Goal: Book appointment/travel/reservation

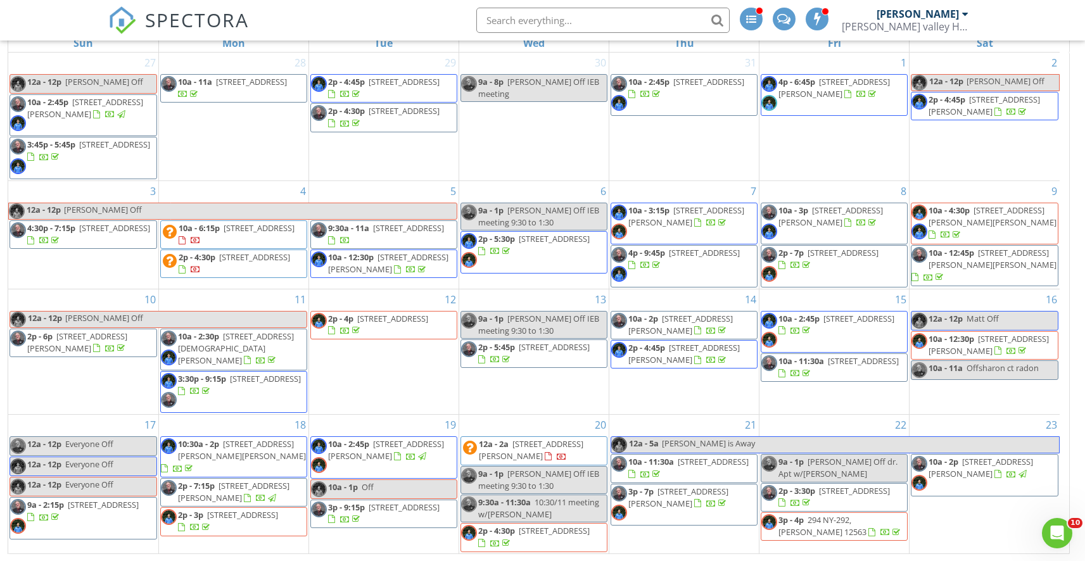
scroll to position [242, 0]
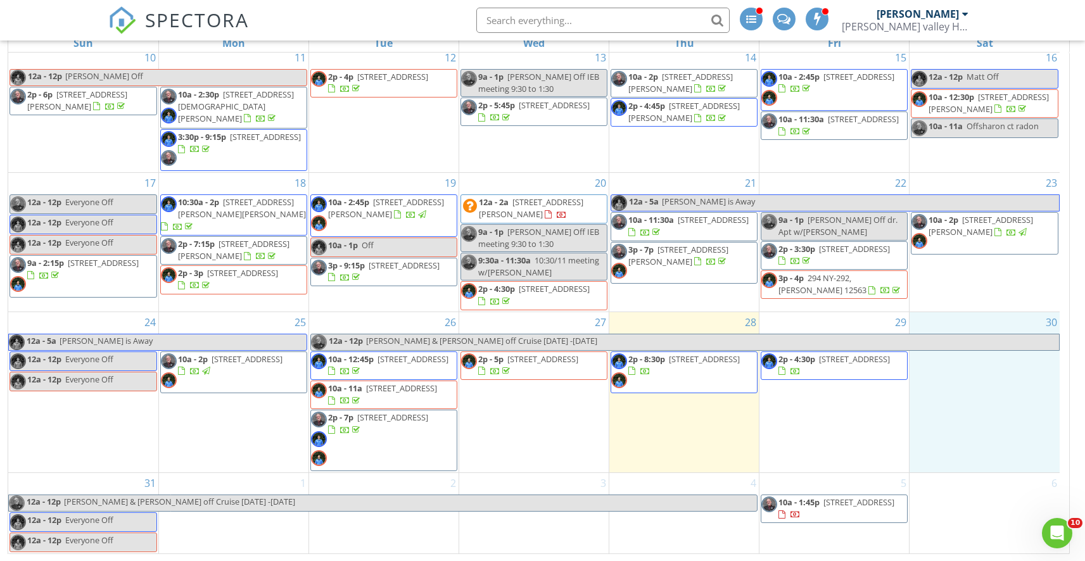
click at [991, 384] on div "30" at bounding box center [985, 392] width 150 height 160
click at [984, 335] on link "Inspection" at bounding box center [984, 332] width 65 height 20
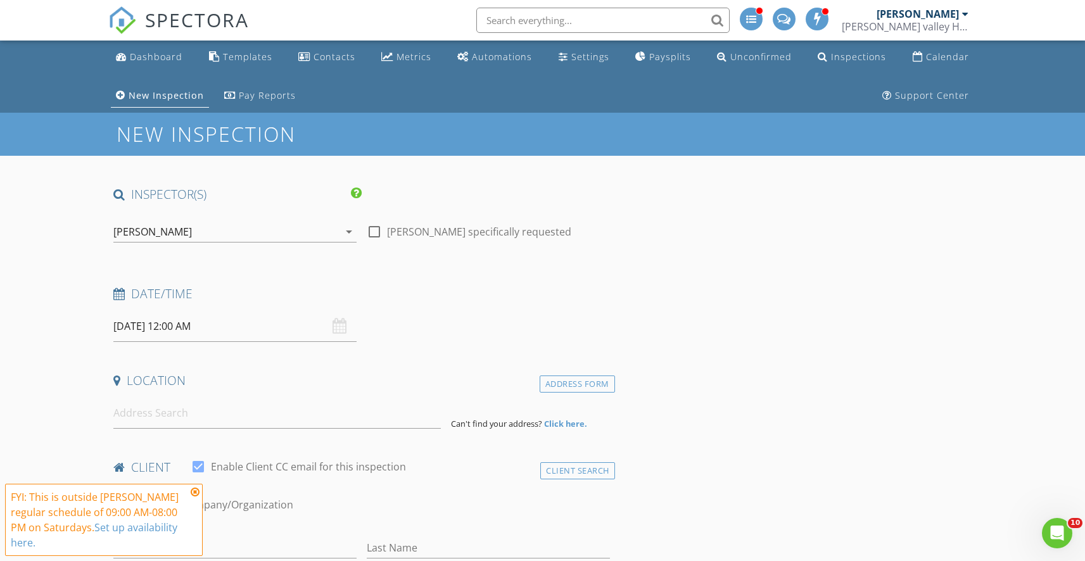
click at [345, 231] on icon "arrow_drop_down" at bounding box center [348, 231] width 15 height 15
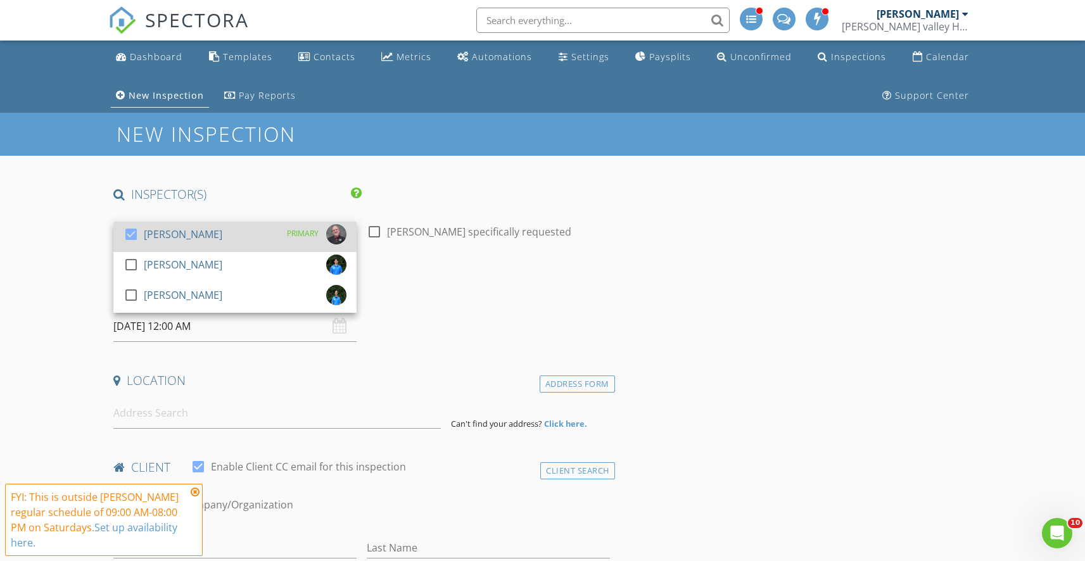
click at [226, 239] on div "check_box David Roth PRIMARY" at bounding box center [235, 236] width 223 height 25
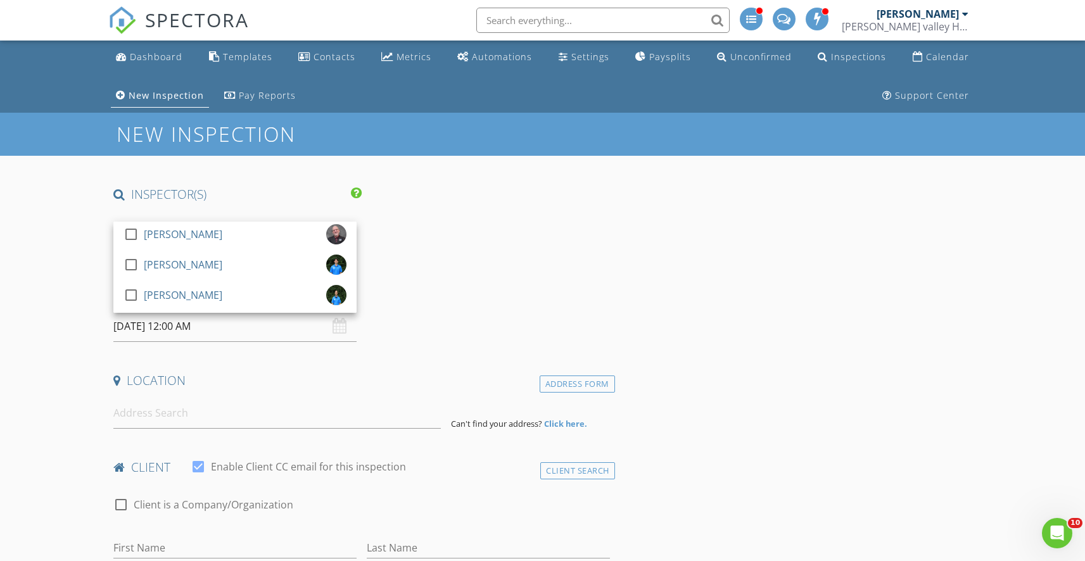
click at [433, 292] on h4 "Date/Time" at bounding box center [361, 294] width 496 height 16
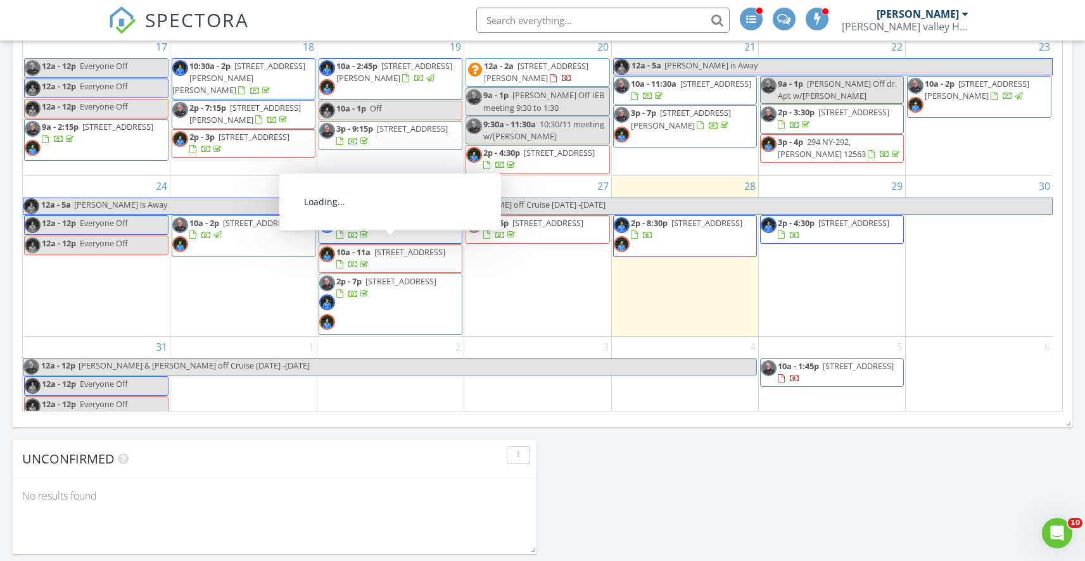
scroll to position [260, 0]
